Goal: Task Accomplishment & Management: Use online tool/utility

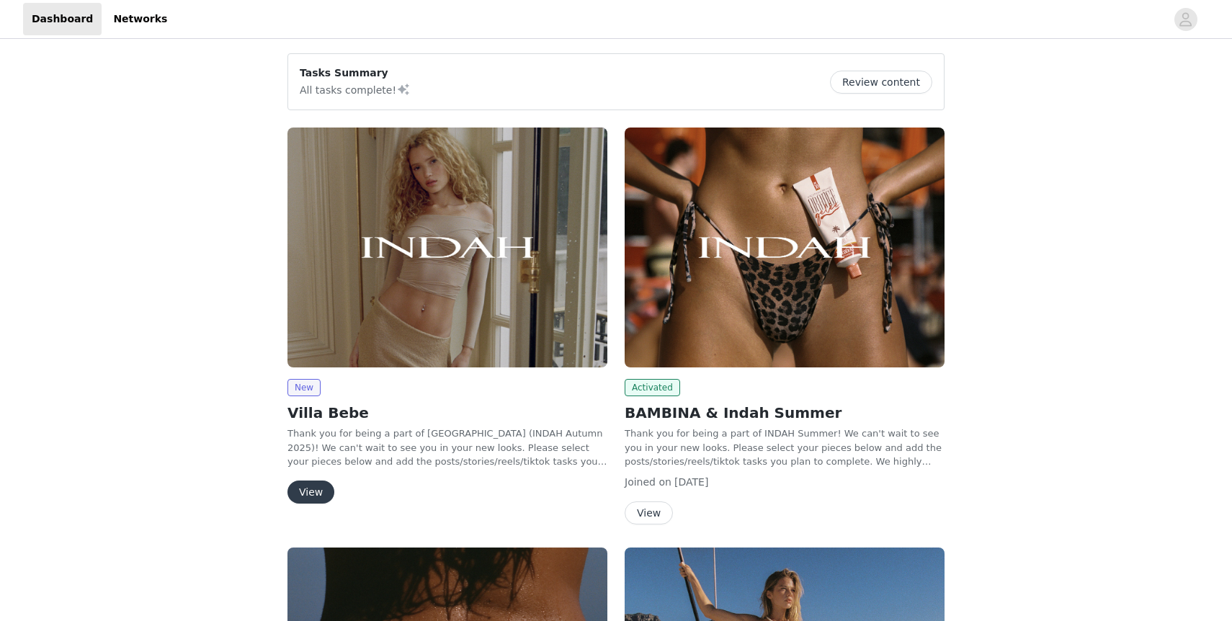
click at [773, 272] on img at bounding box center [785, 248] width 320 height 240
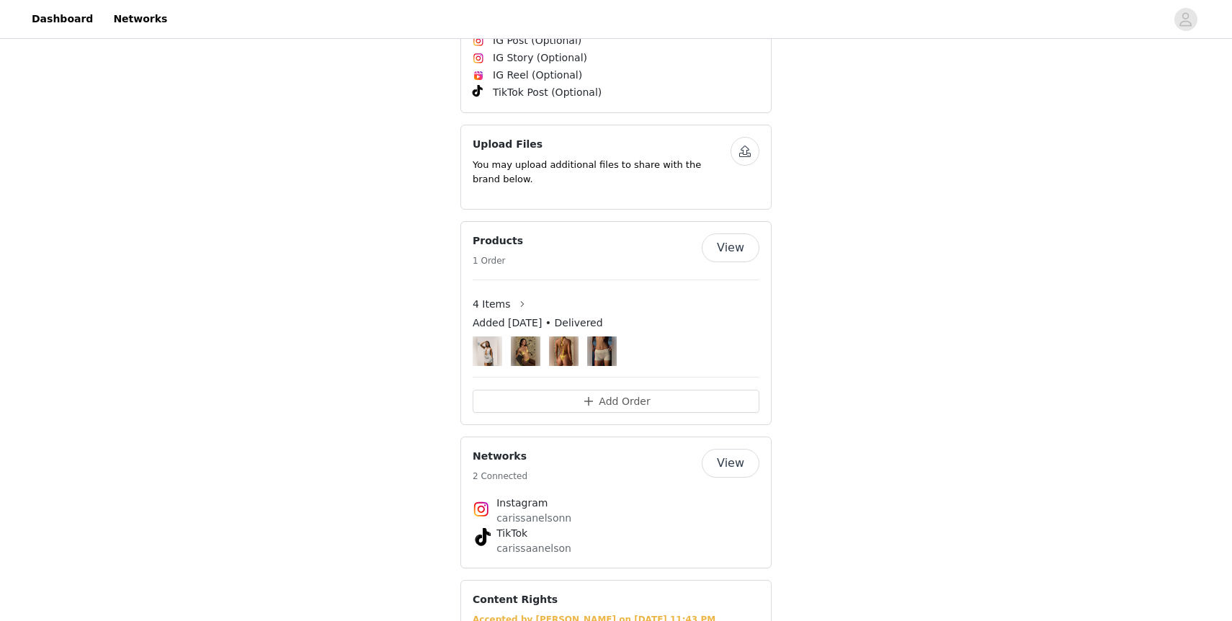
scroll to position [857, 0]
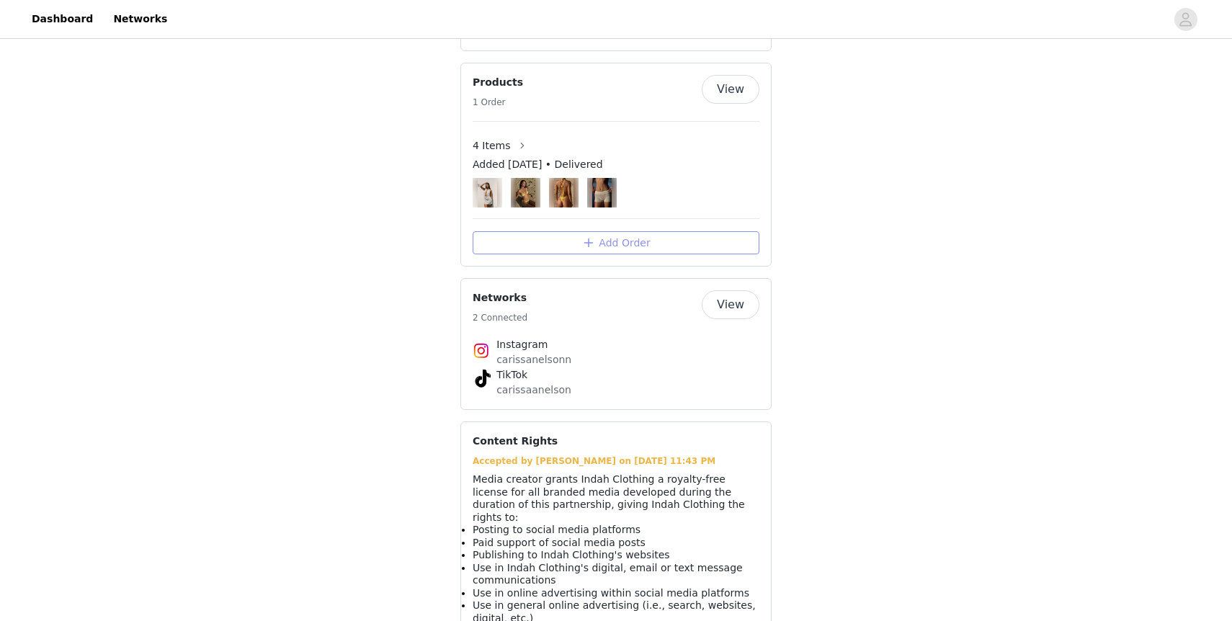
click at [587, 238] on button "Add Order" at bounding box center [616, 242] width 287 height 23
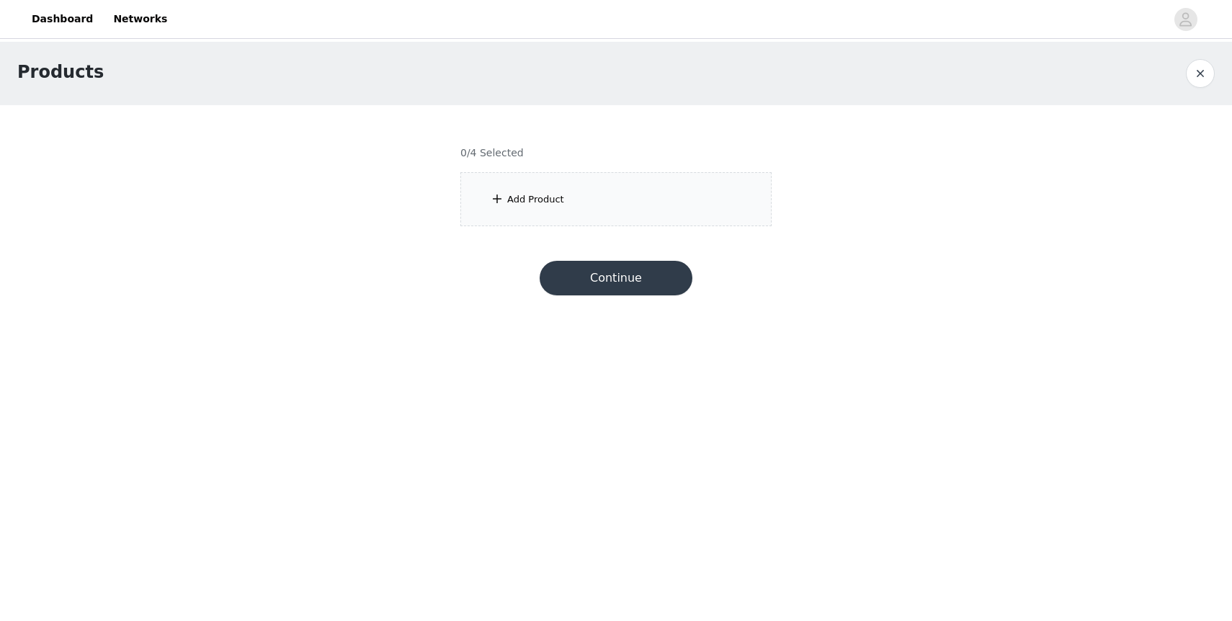
click at [1199, 78] on button "button" at bounding box center [1200, 73] width 29 height 29
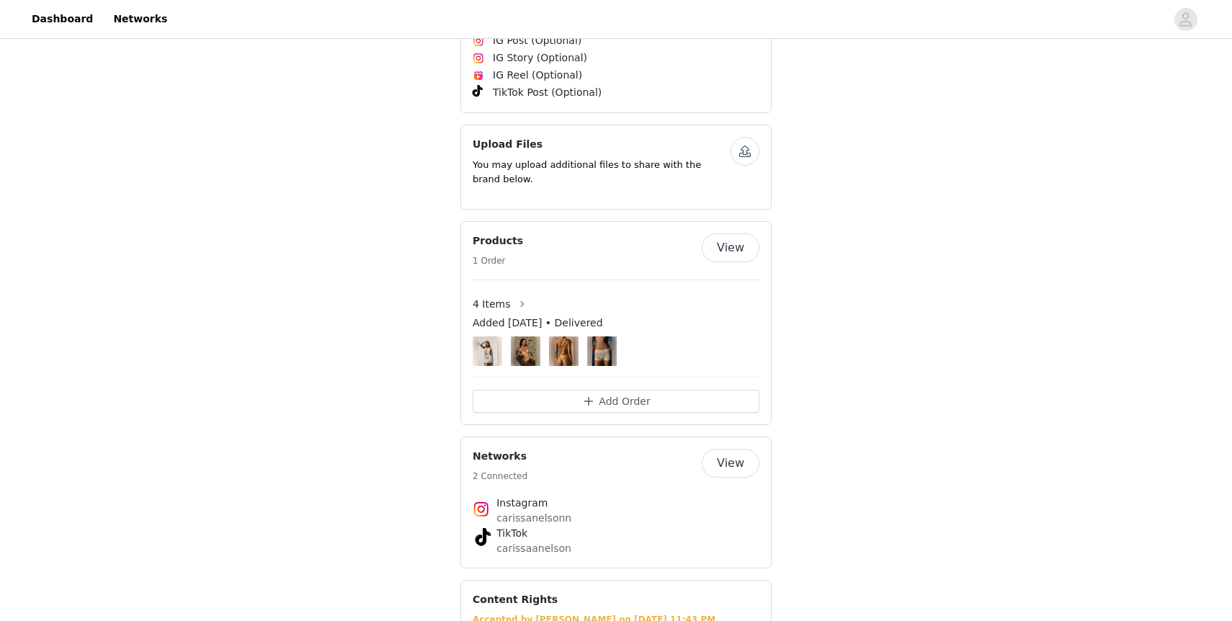
scroll to position [859, 0]
